Goal: Information Seeking & Learning: Learn about a topic

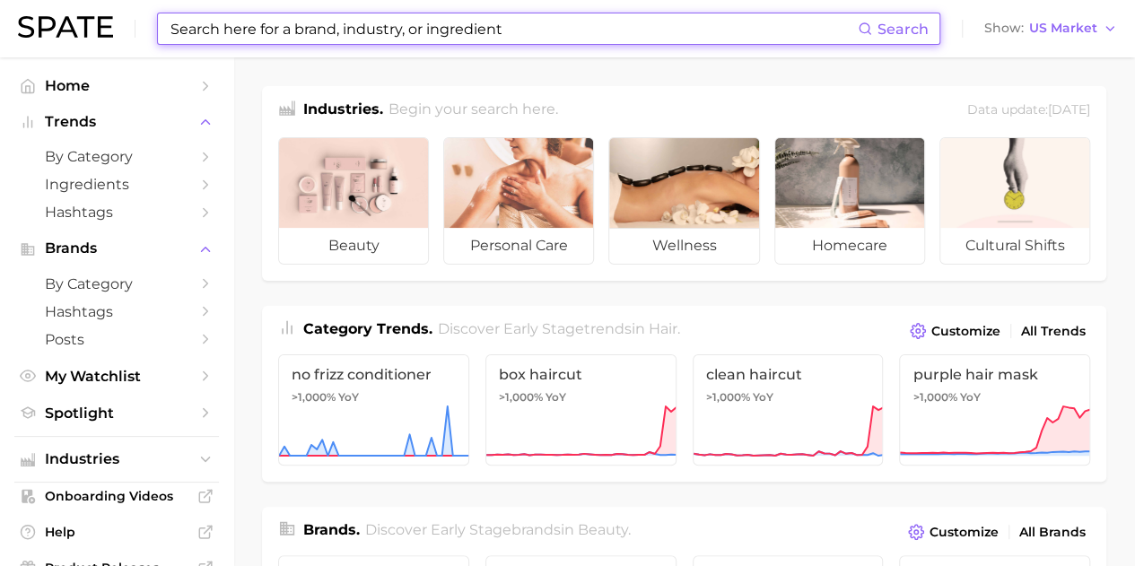
click at [380, 35] on input at bounding box center [513, 28] width 689 height 30
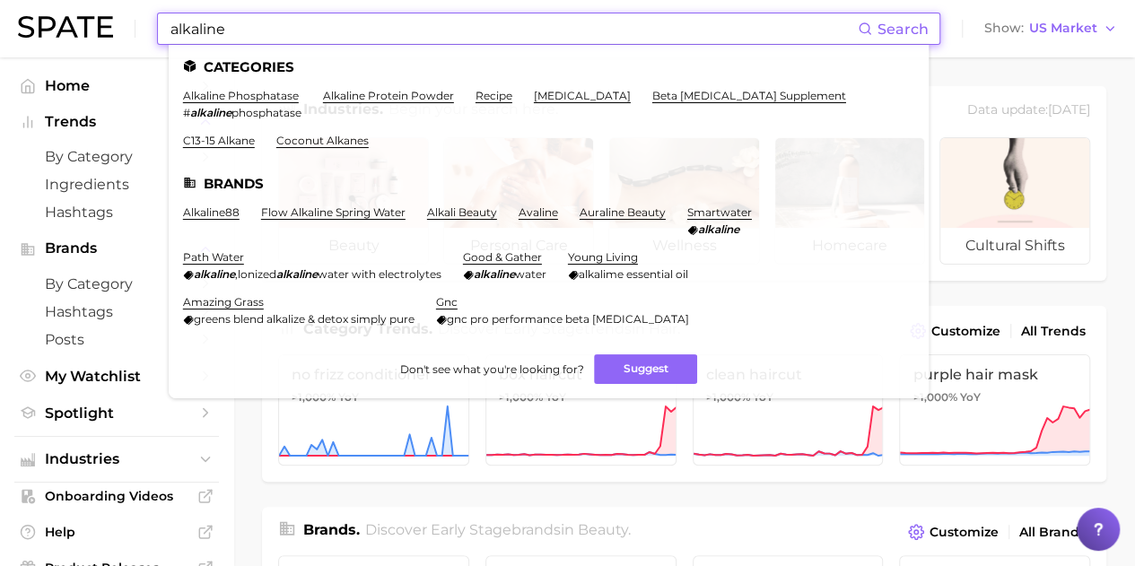
click at [512, 40] on input "alkaline" at bounding box center [513, 28] width 689 height 30
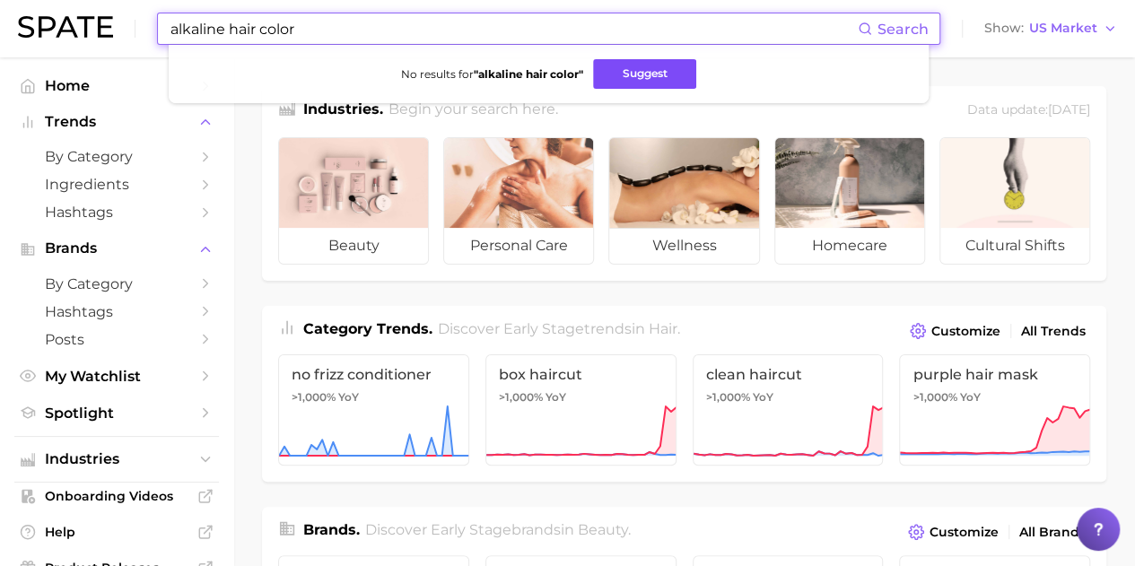
click at [633, 65] on button "Suggest" at bounding box center [644, 74] width 103 height 30
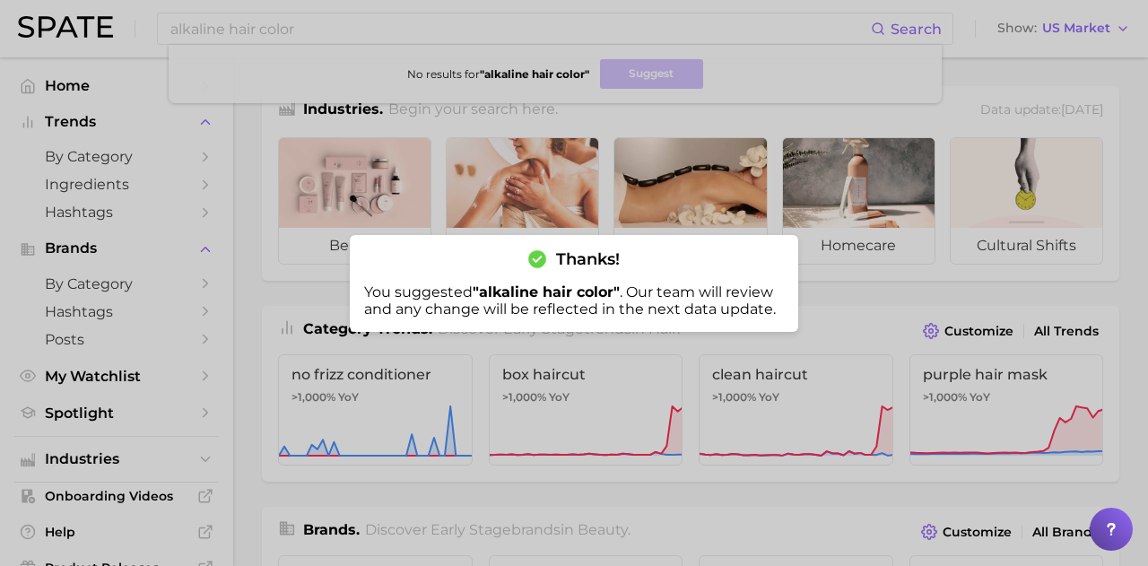
click at [618, 496] on div at bounding box center [574, 283] width 1148 height 566
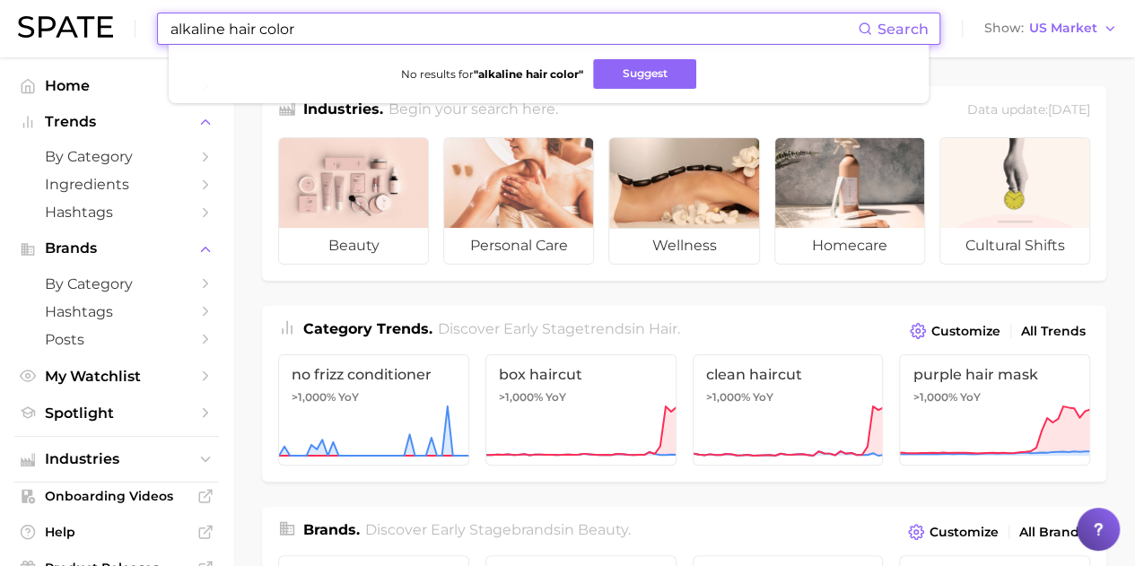
drag, startPoint x: 371, startPoint y: 39, endPoint x: 8, endPoint y: 28, distance: 363.4
click at [8, 28] on header "alkaline hair color Search No results for " alkaline hair color " Suggest Show …" at bounding box center [567, 28] width 1135 height 57
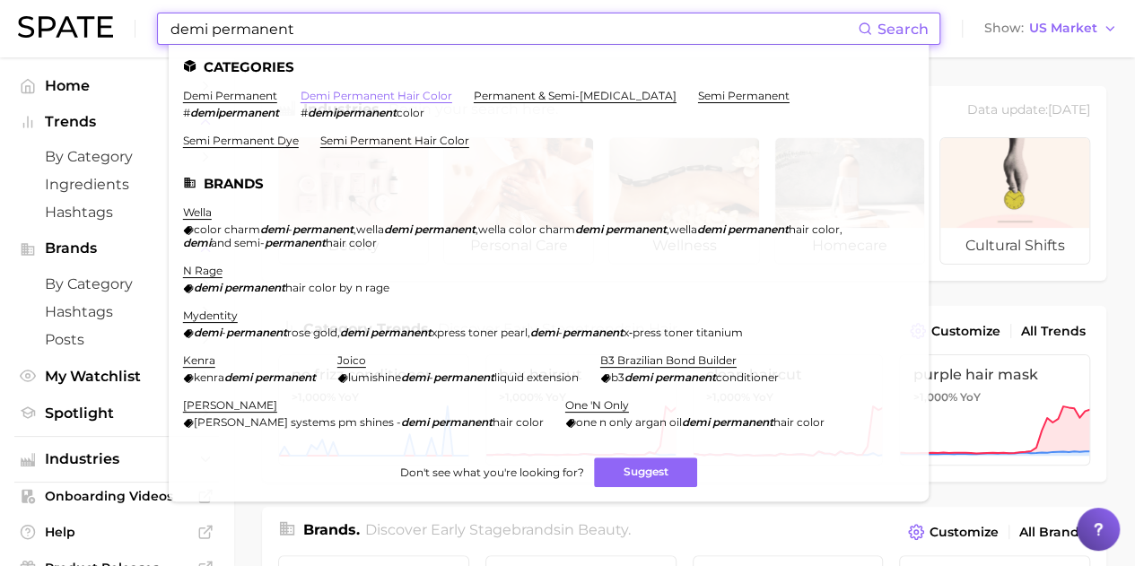
type input "demi permanent"
click at [367, 93] on link "demi permanent hair color" at bounding box center [376, 95] width 152 height 13
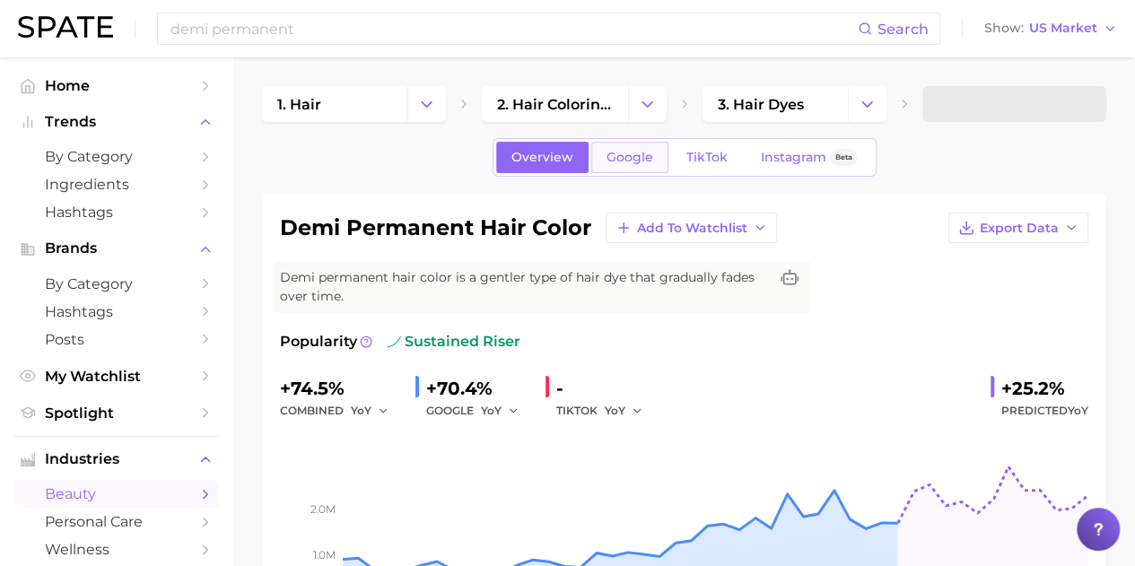
click at [630, 167] on link "Google" at bounding box center [629, 157] width 77 height 31
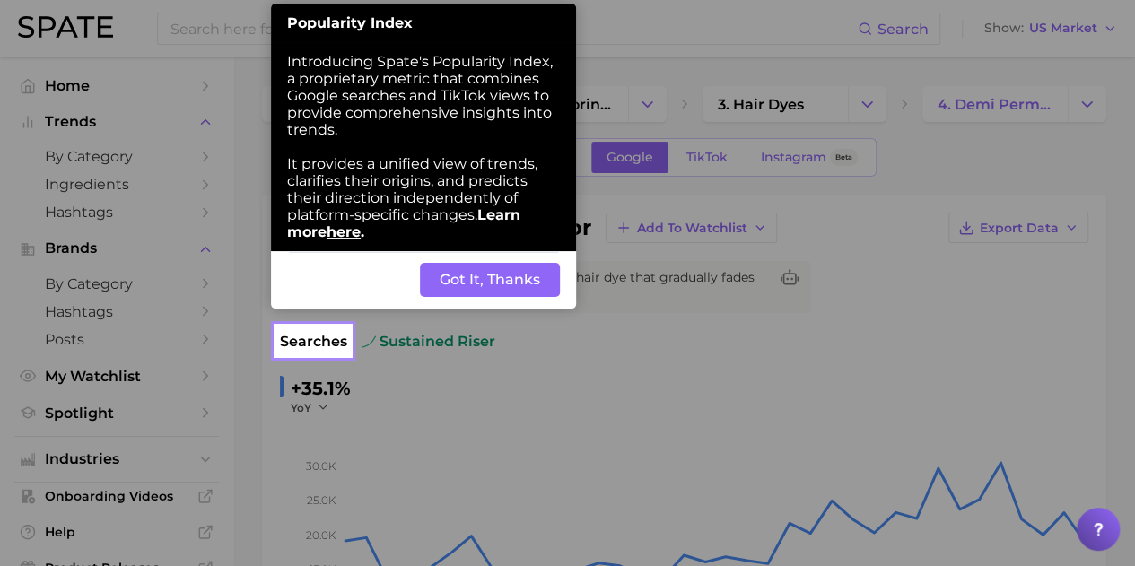
click at [463, 292] on button "Got It, Thanks" at bounding box center [490, 280] width 140 height 34
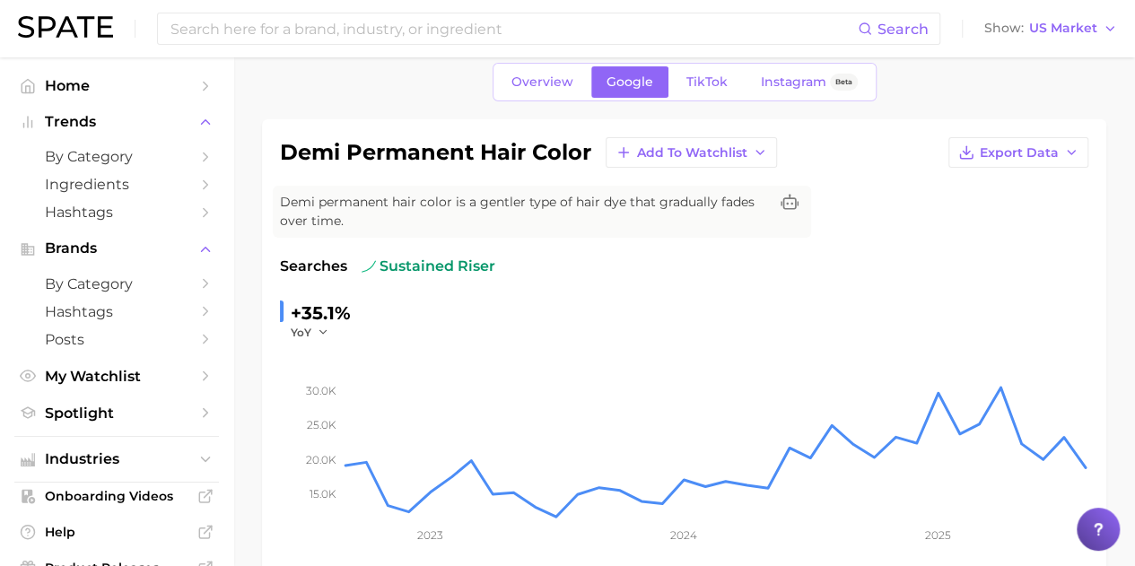
scroll to position [179, 0]
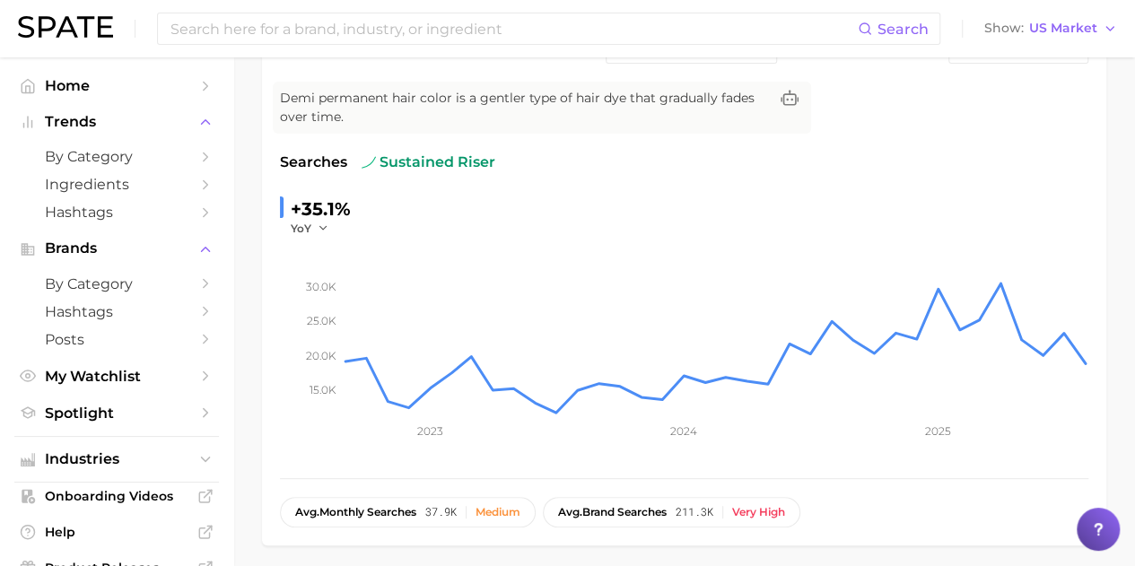
drag, startPoint x: 1078, startPoint y: 155, endPoint x: 1067, endPoint y: 177, distance: 24.1
click at [1078, 155] on div "Searches sustained riser" at bounding box center [684, 163] width 808 height 22
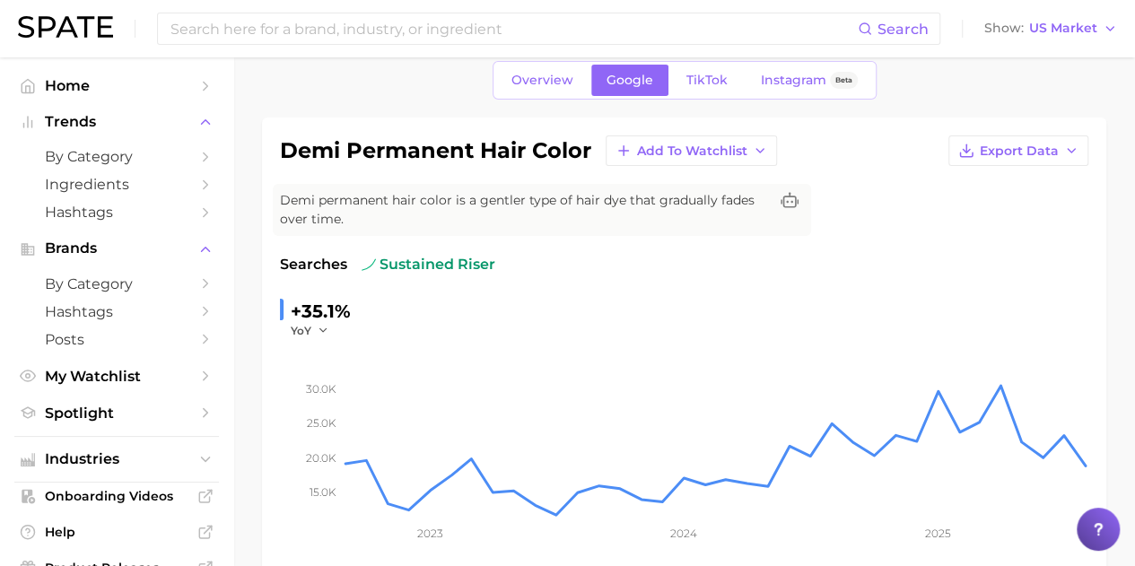
scroll to position [0, 0]
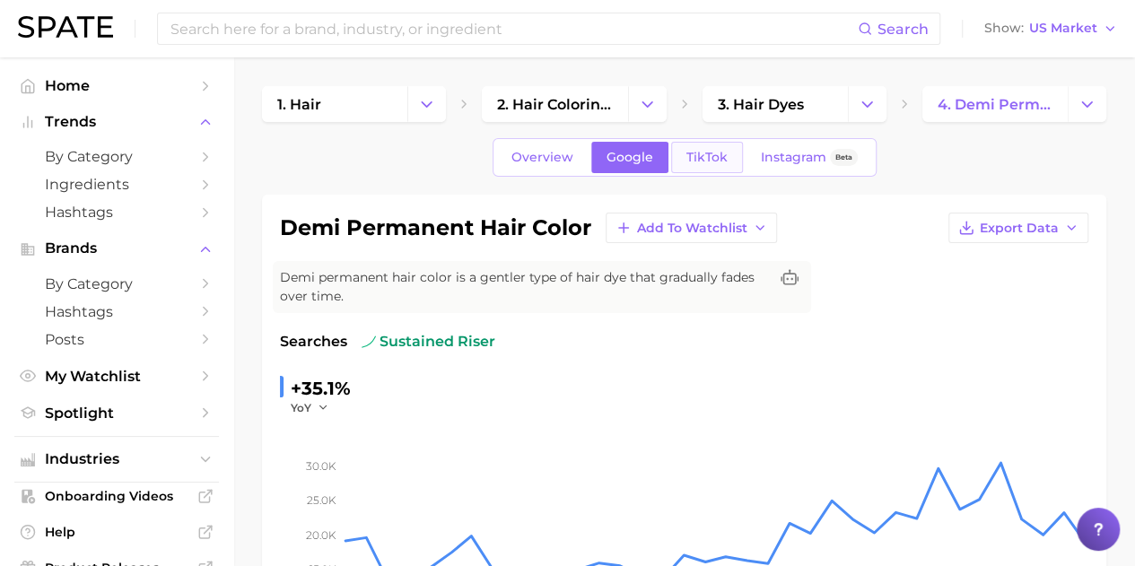
click at [701, 170] on link "TikTok" at bounding box center [707, 157] width 72 height 31
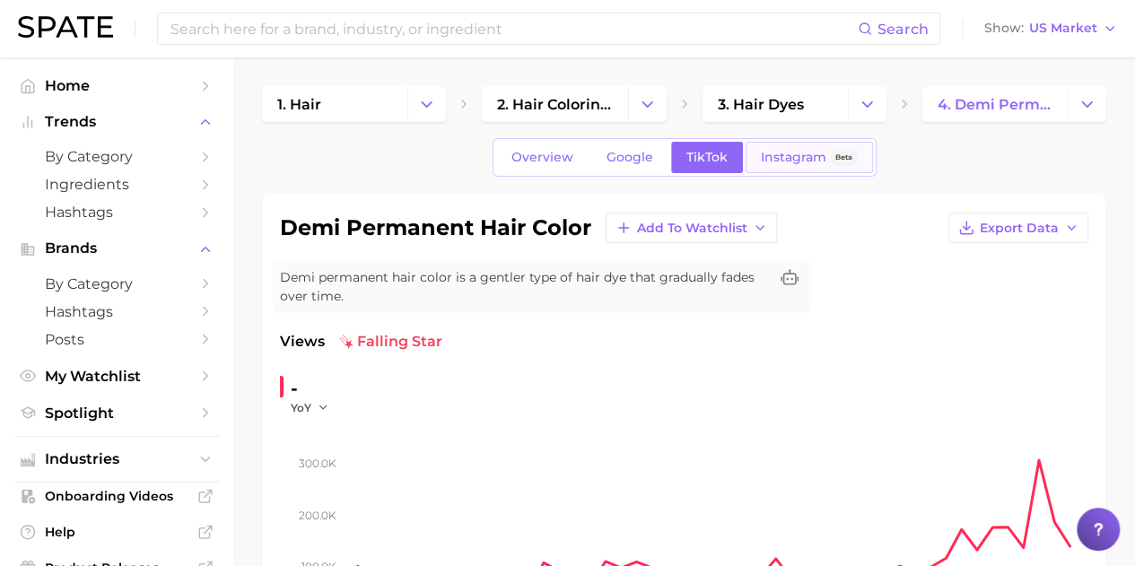
click at [783, 164] on link "Instagram Beta" at bounding box center [808, 157] width 127 height 31
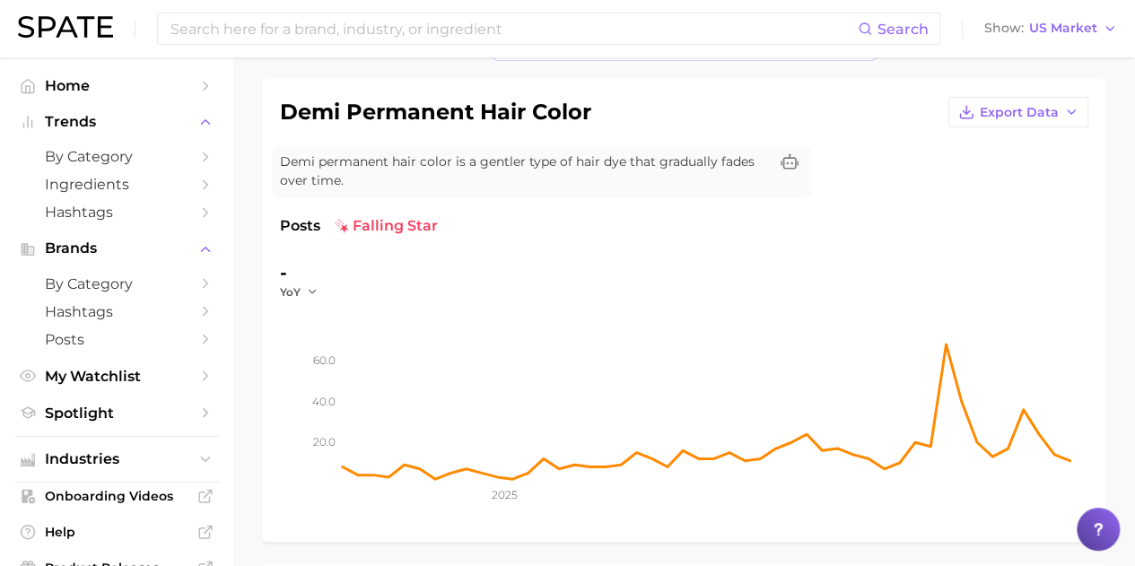
scroll to position [90, 0]
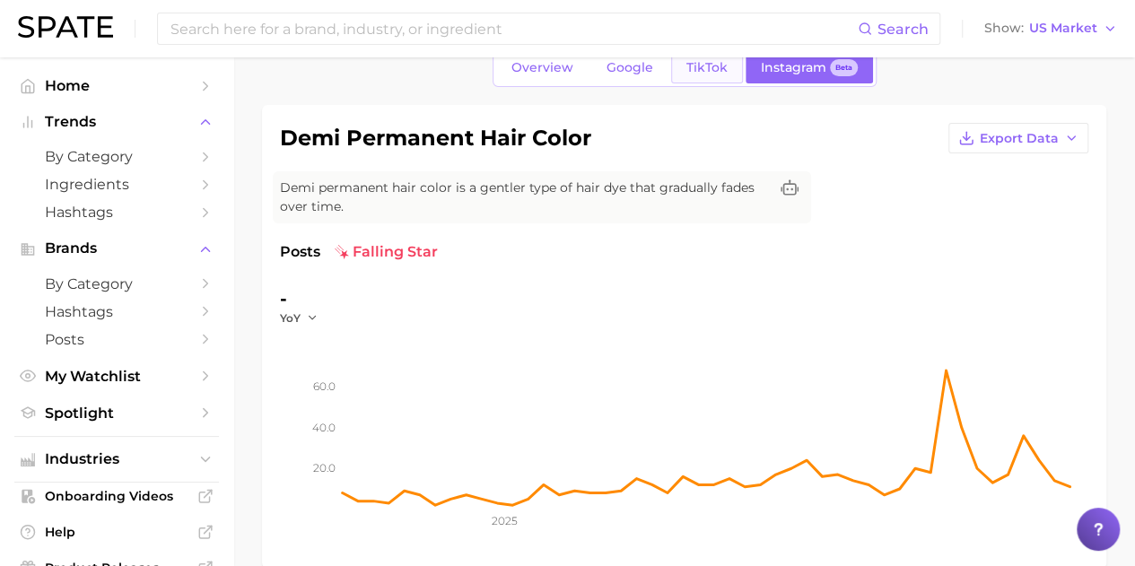
click at [713, 65] on span "TikTok" at bounding box center [706, 67] width 41 height 15
